Goal: Task Accomplishment & Management: Manage account settings

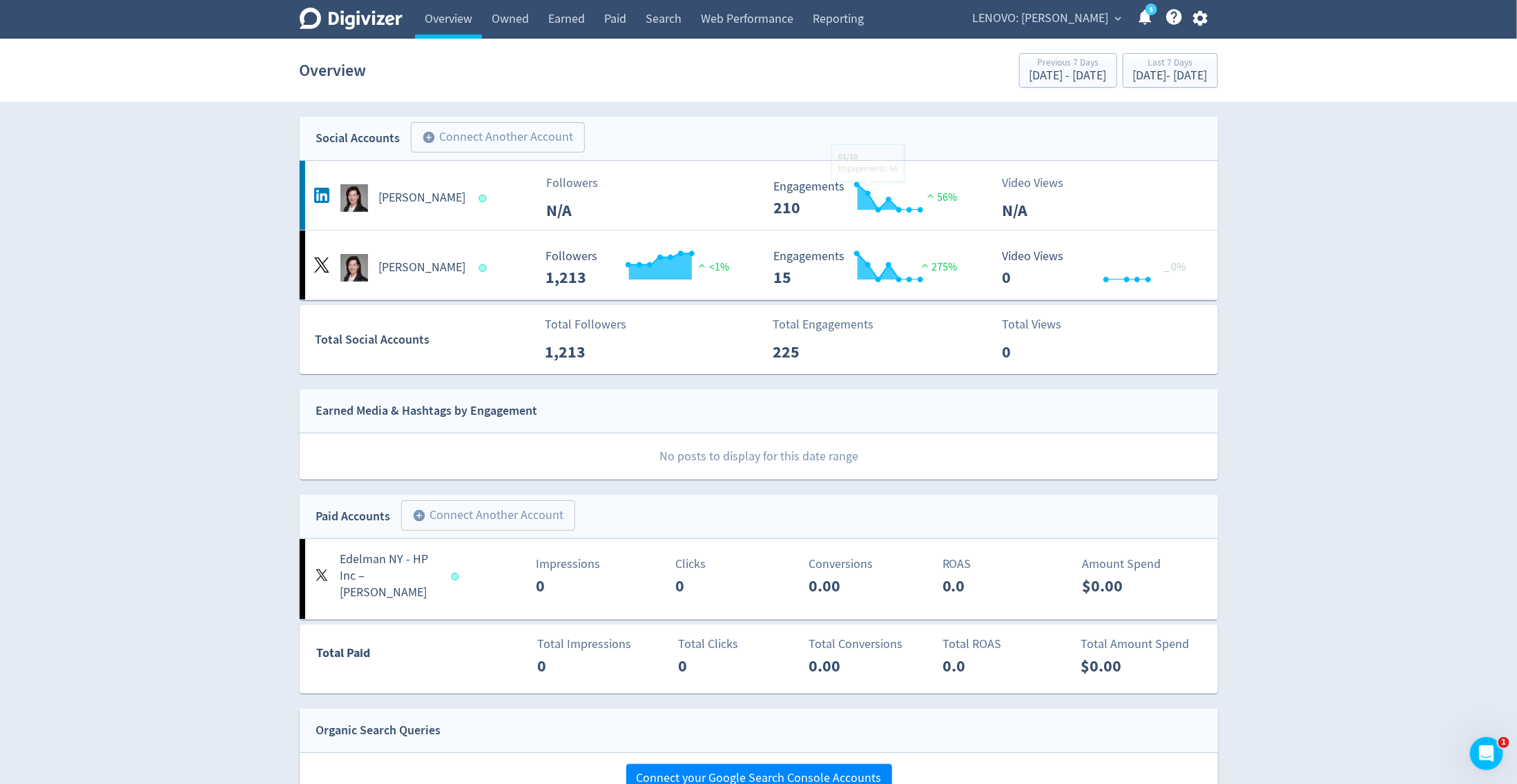
click at [1069, 15] on span "LENOVO: [PERSON_NAME]" at bounding box center [1041, 19] width 136 height 22
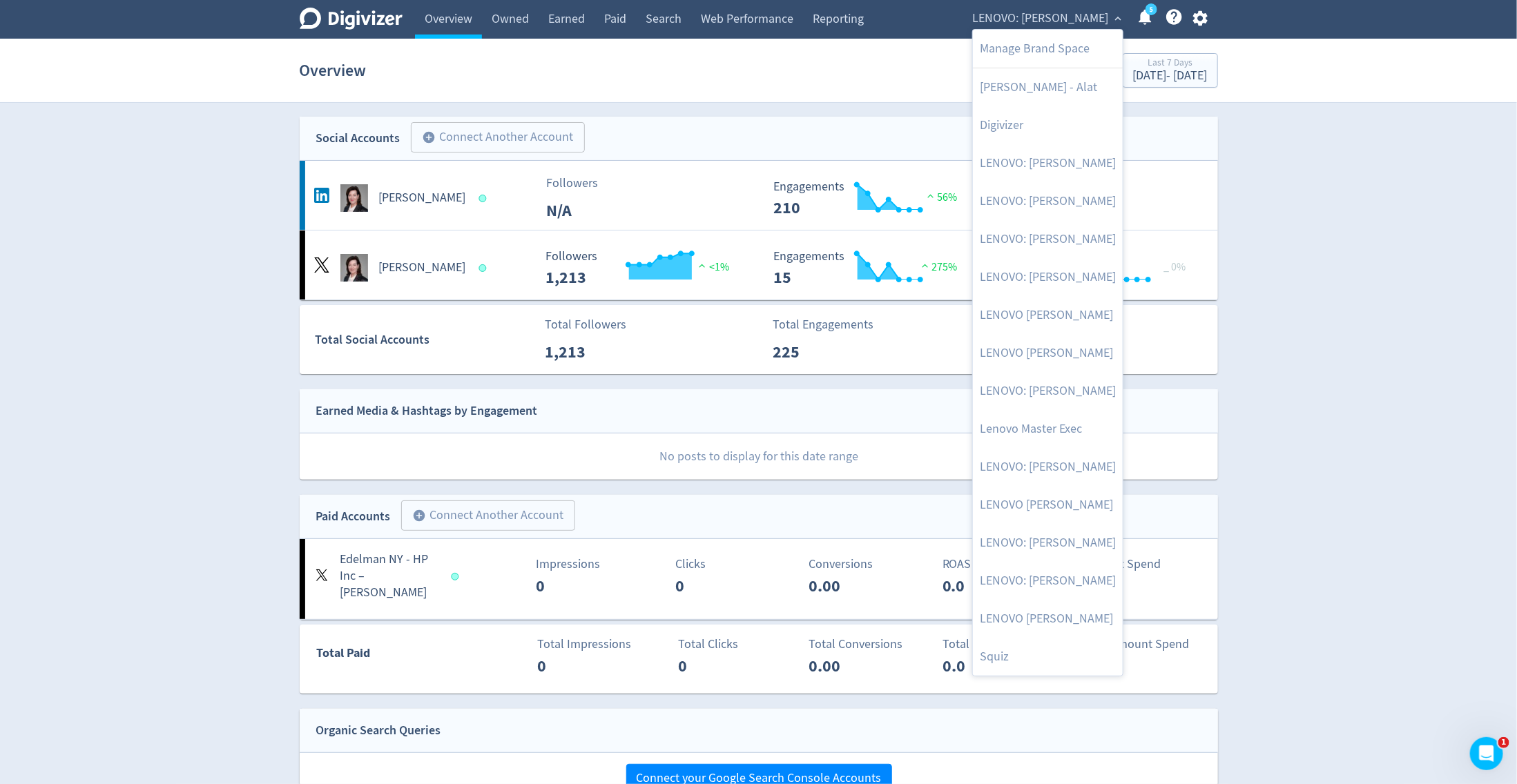
click at [1206, 17] on div at bounding box center [758, 392] width 1517 height 784
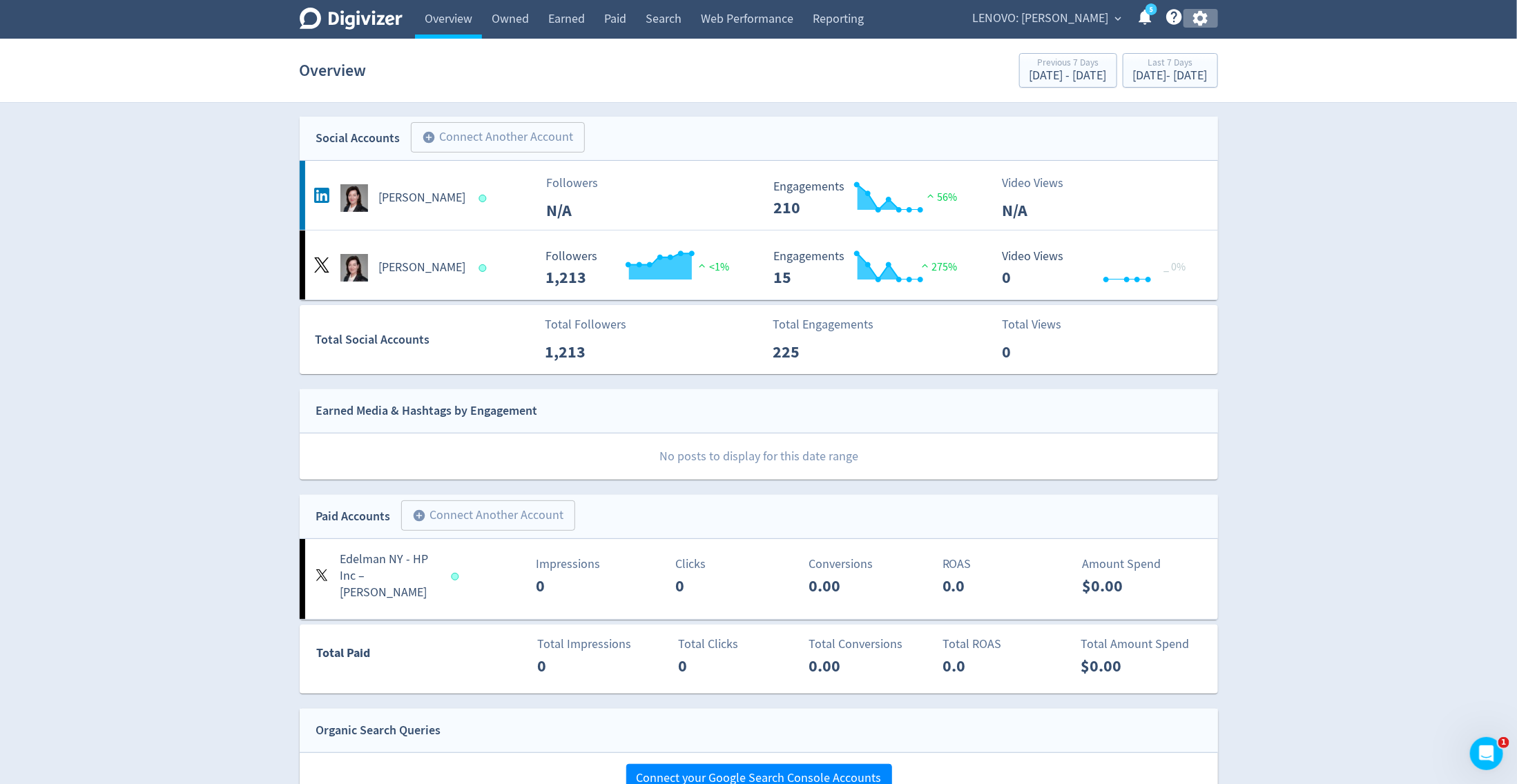
click at [1206, 17] on icon "button" at bounding box center [1200, 19] width 15 height 15
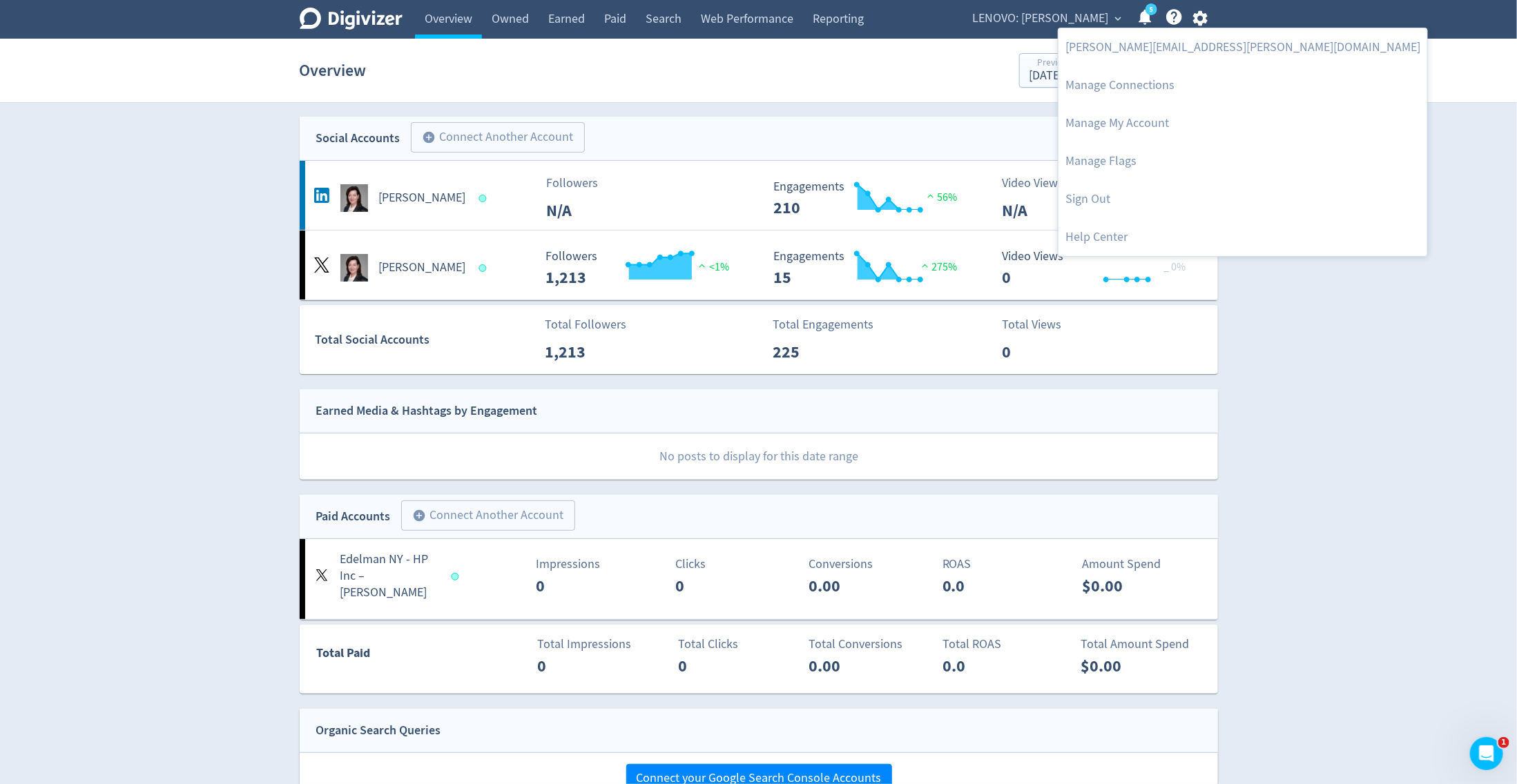
click at [858, 18] on div at bounding box center [758, 392] width 1517 height 784
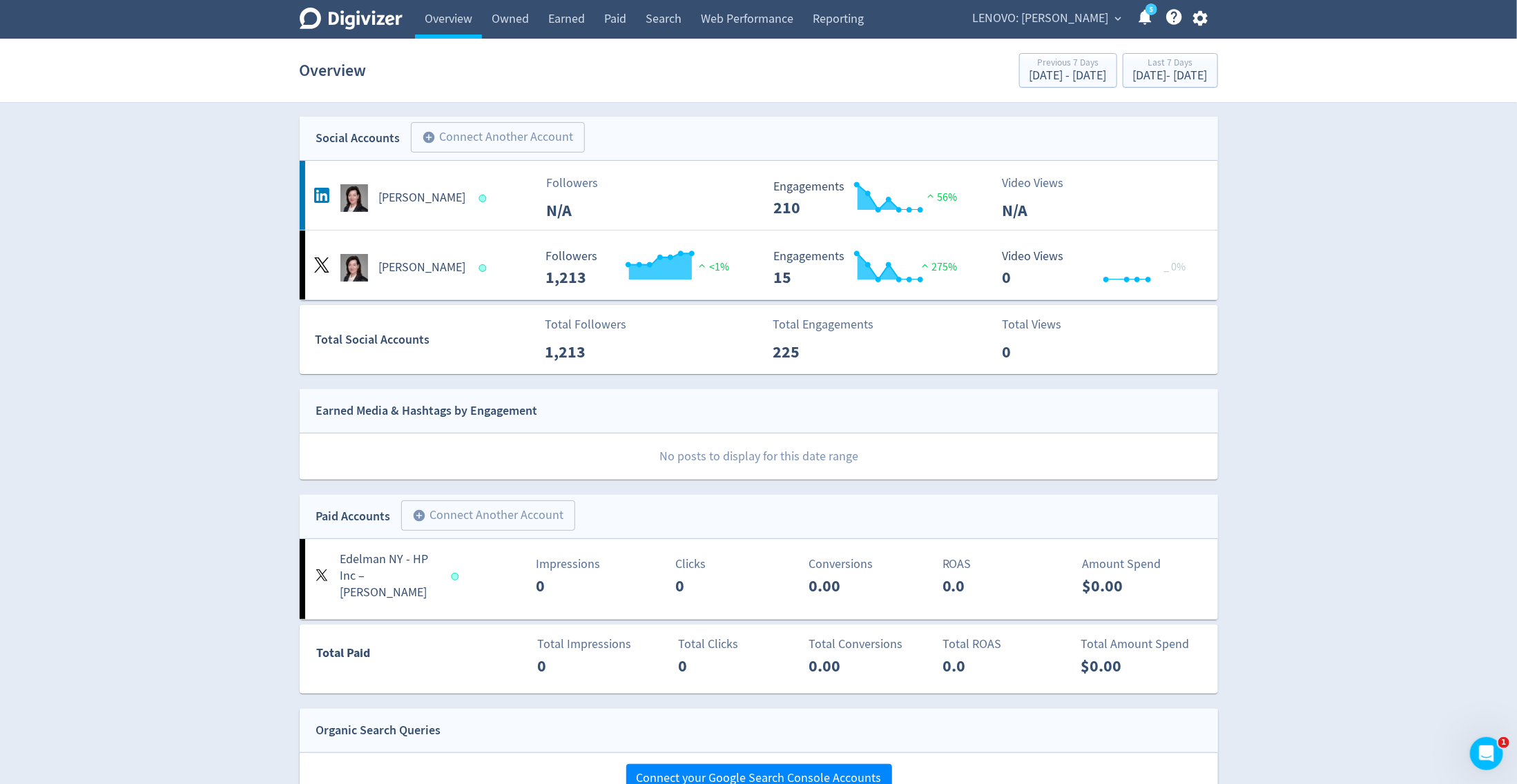
click at [858, 18] on link "Reporting" at bounding box center [838, 19] width 71 height 38
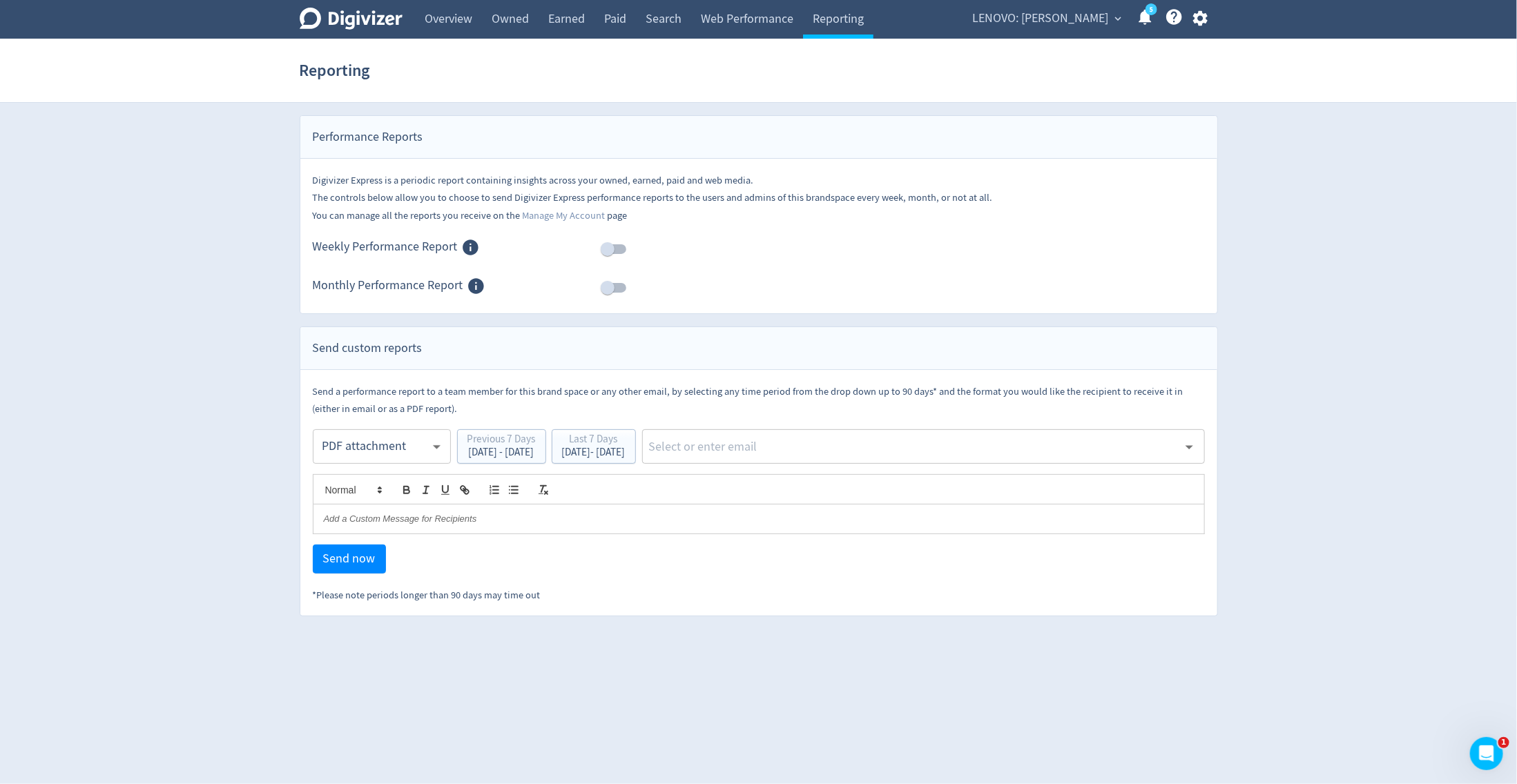
click at [1206, 22] on icon "button" at bounding box center [1200, 19] width 15 height 15
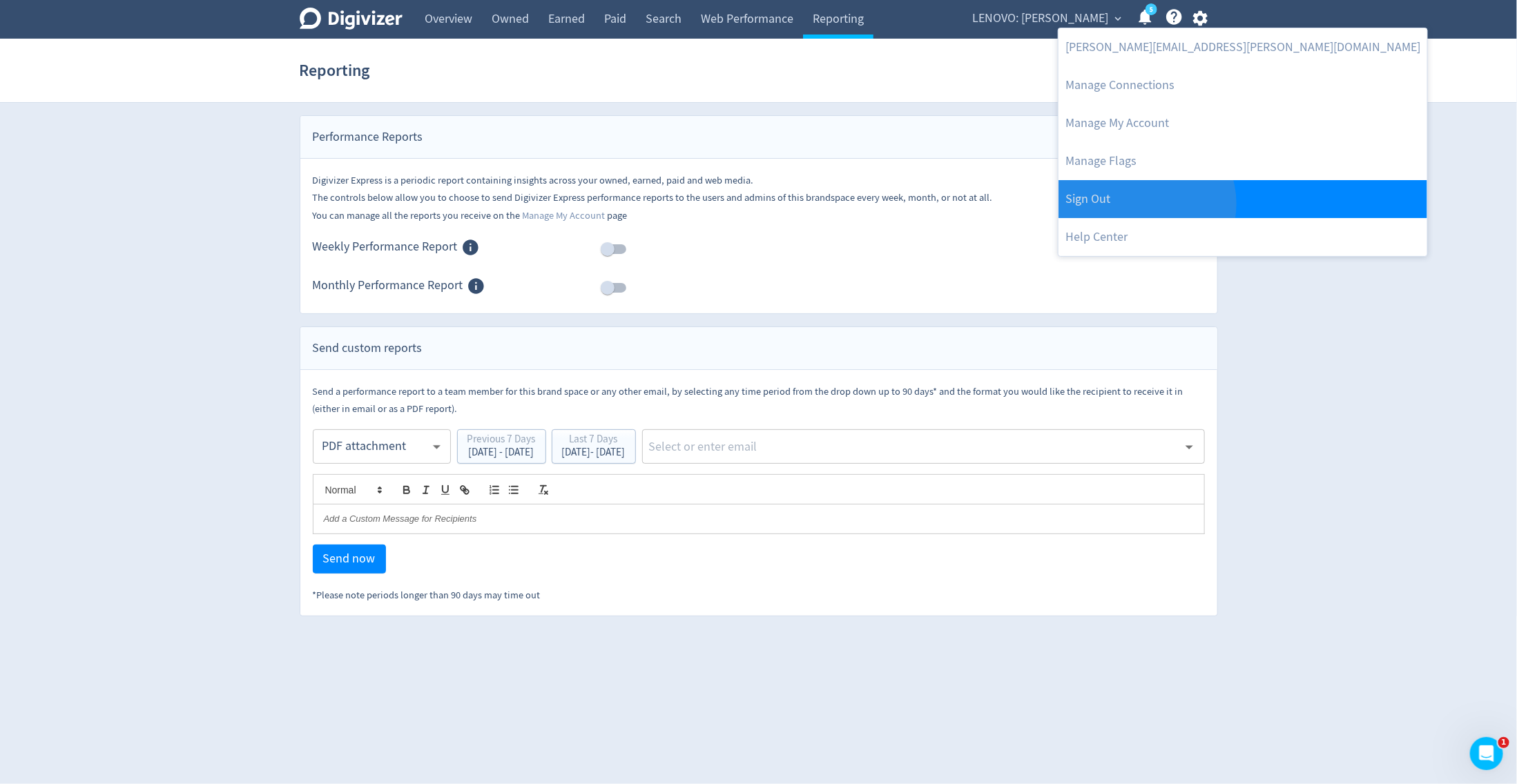
click at [1145, 203] on link "Sign Out" at bounding box center [1242, 199] width 368 height 38
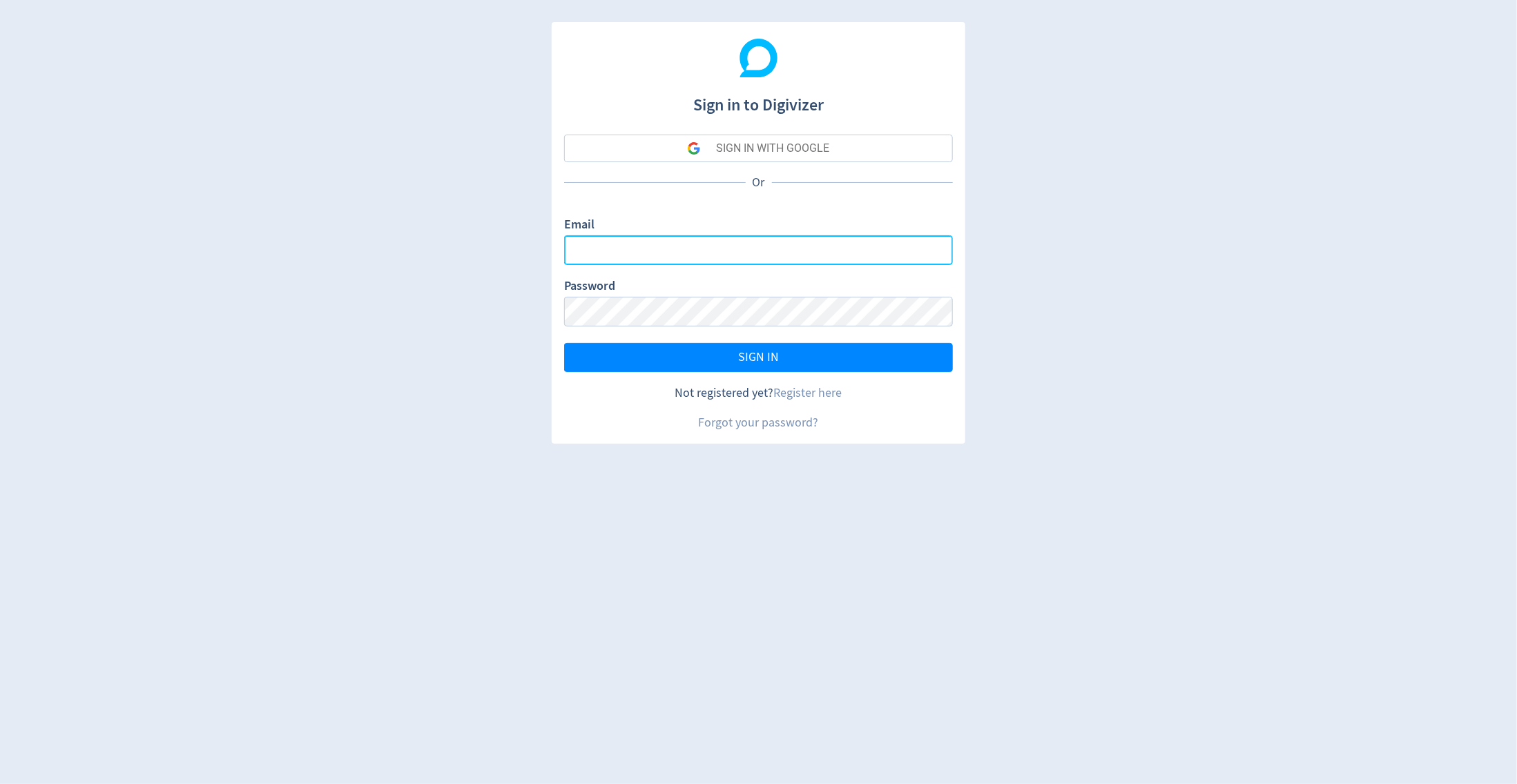
type input "[PERSON_NAME][EMAIL_ADDRESS][PERSON_NAME][DOMAIN_NAME]"
click at [812, 139] on div "SIGN IN WITH GOOGLE" at bounding box center [773, 148] width 113 height 28
